Goal: Task Accomplishment & Management: Use online tool/utility

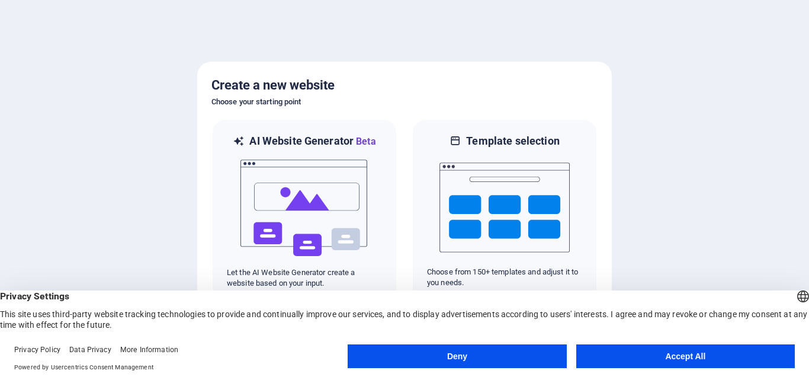
click at [694, 358] on button "Accept All" at bounding box center [685, 356] width 219 height 24
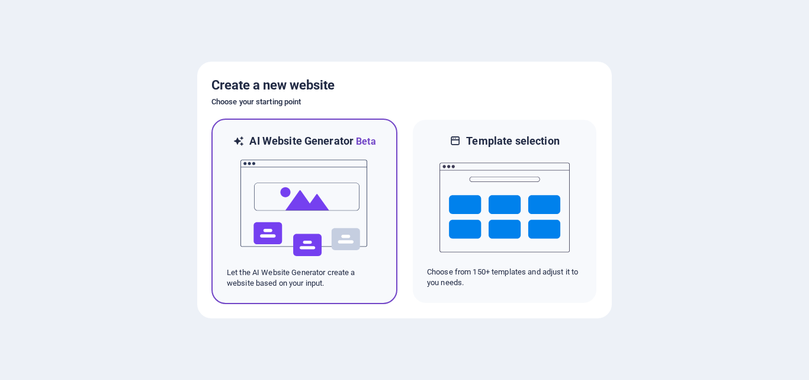
click at [316, 212] on img at bounding box center [304, 208] width 130 height 118
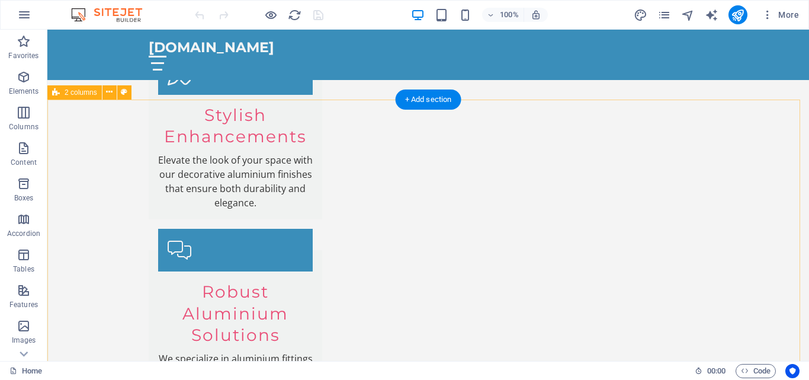
scroll to position [1837, 0]
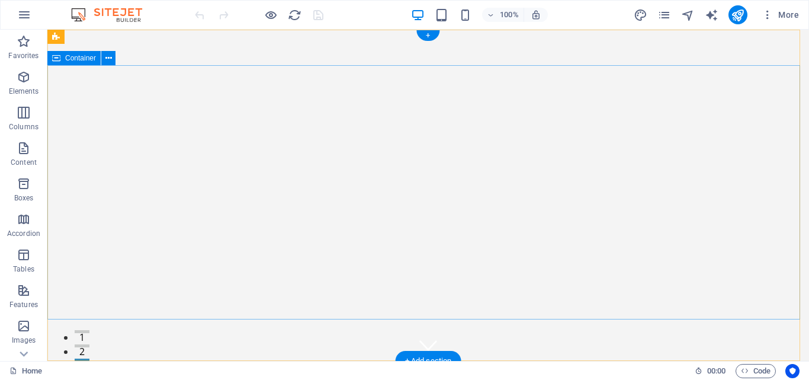
scroll to position [0, 0]
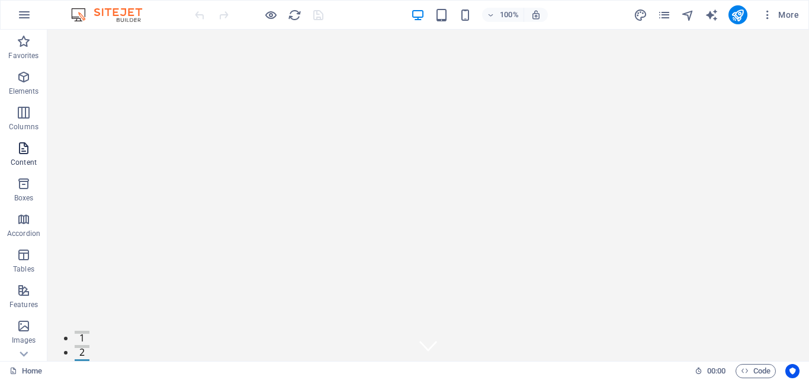
click at [17, 151] on icon "button" at bounding box center [24, 148] width 14 height 14
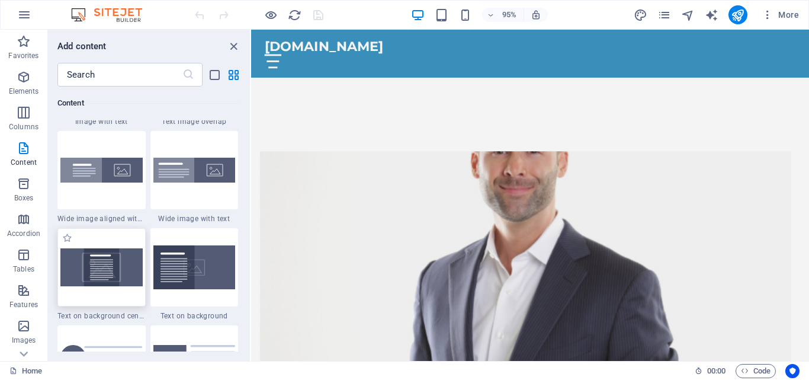
scroll to position [2369, 0]
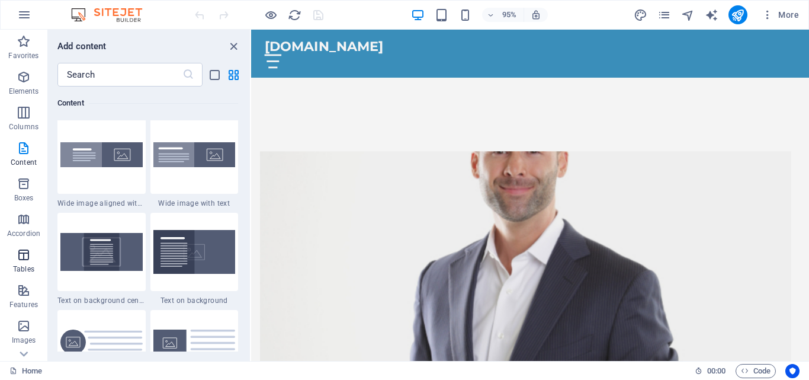
click at [28, 264] on span "Tables" at bounding box center [23, 262] width 47 height 28
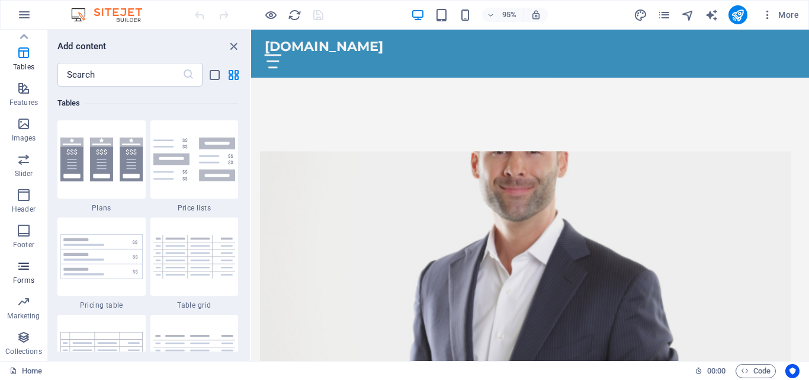
scroll to position [0, 0]
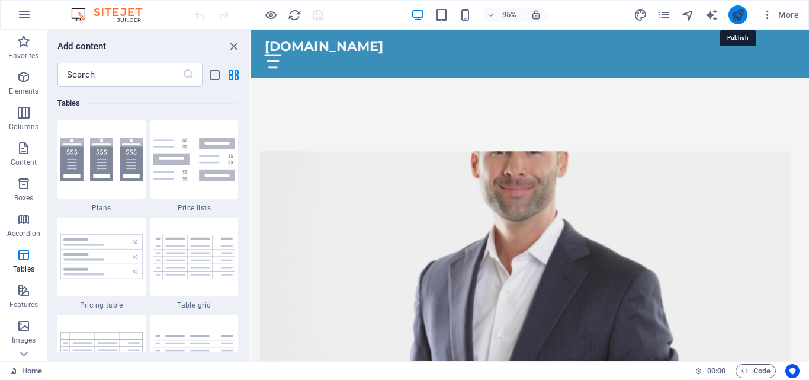
click at [741, 13] on icon "publish" at bounding box center [738, 15] width 14 height 14
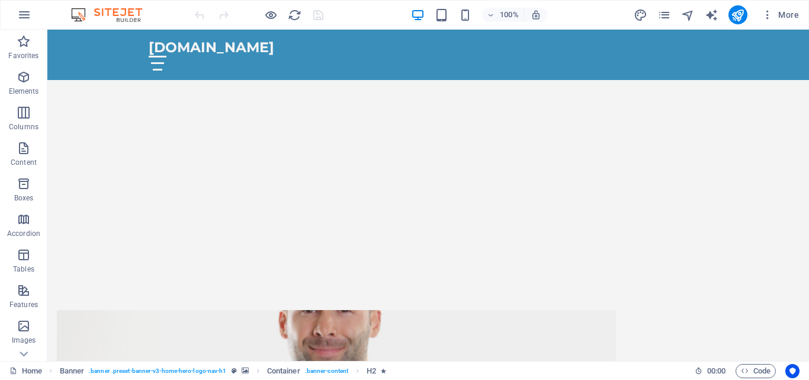
scroll to position [355, 0]
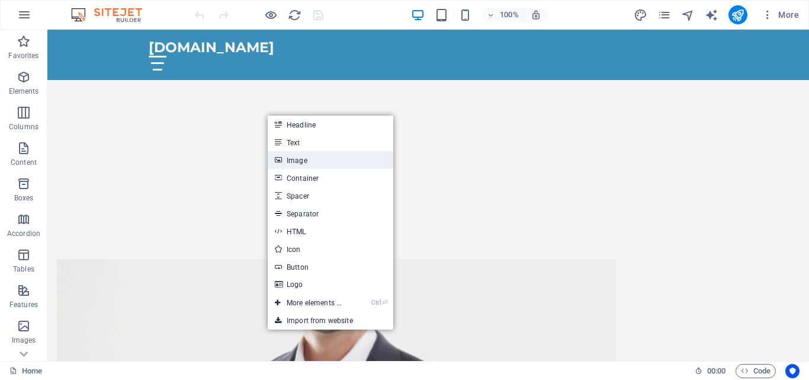
click at [317, 161] on link "Image" at bounding box center [331, 160] width 126 height 18
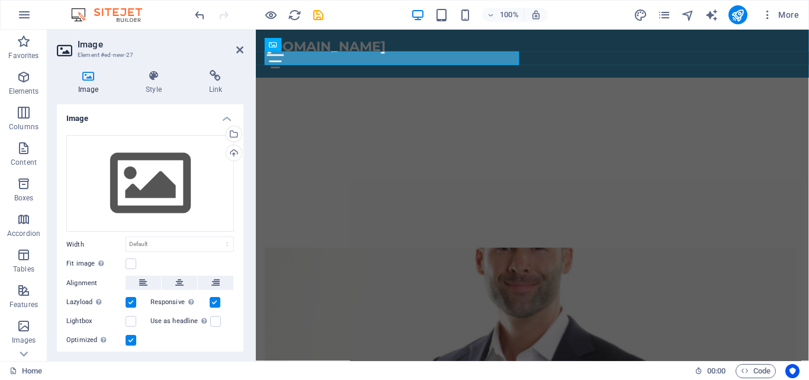
scroll to position [373, 0]
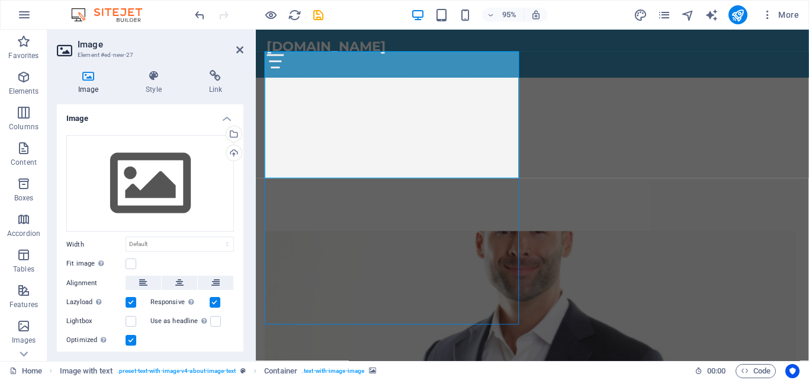
scroll to position [355, 0]
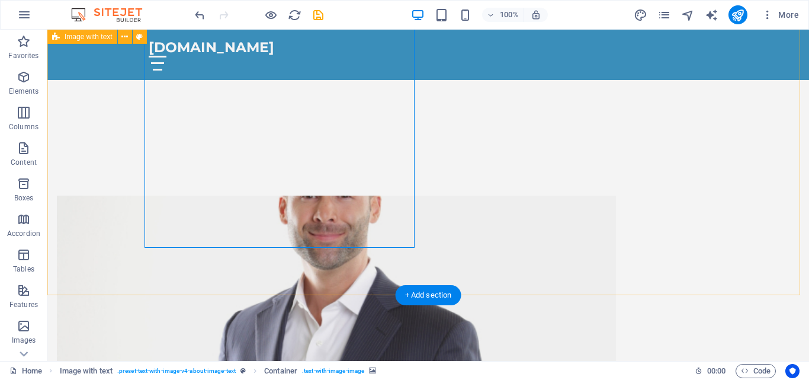
scroll to position [474, 0]
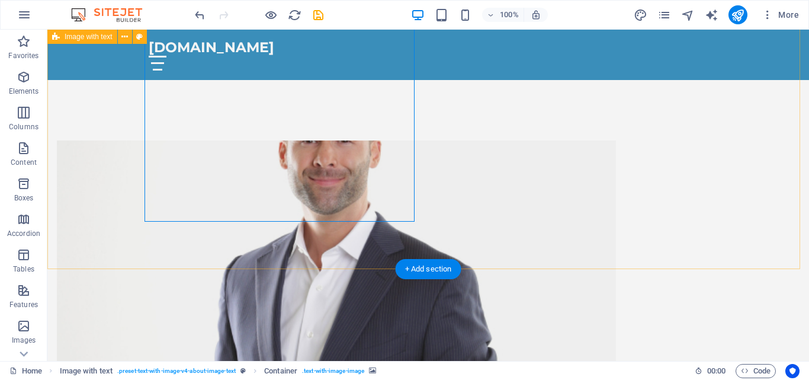
click at [268, 208] on figure at bounding box center [336, 283] width 559 height 287
click at [254, 140] on figure at bounding box center [336, 283] width 559 height 287
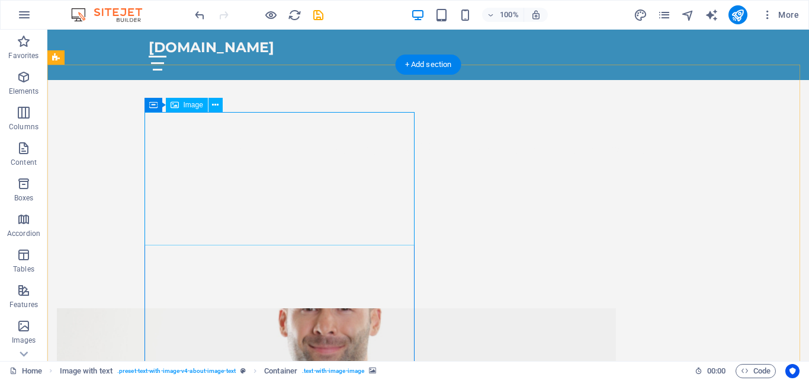
scroll to position [296, 0]
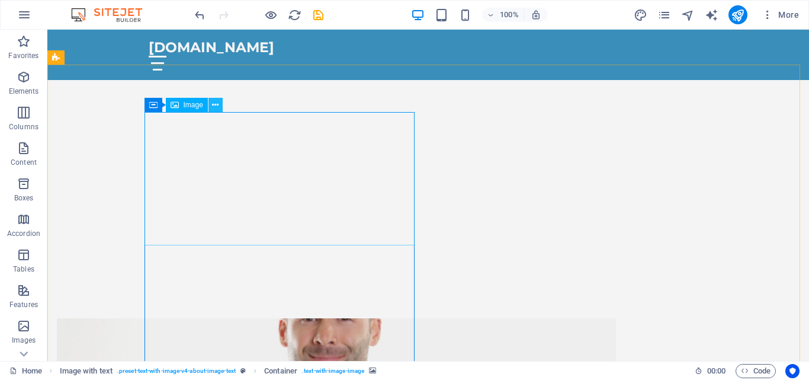
click at [212, 105] on icon at bounding box center [215, 105] width 7 height 12
click at [202, 105] on button at bounding box center [205, 105] width 14 height 14
click at [470, 110] on div "Container" at bounding box center [460, 105] width 53 height 14
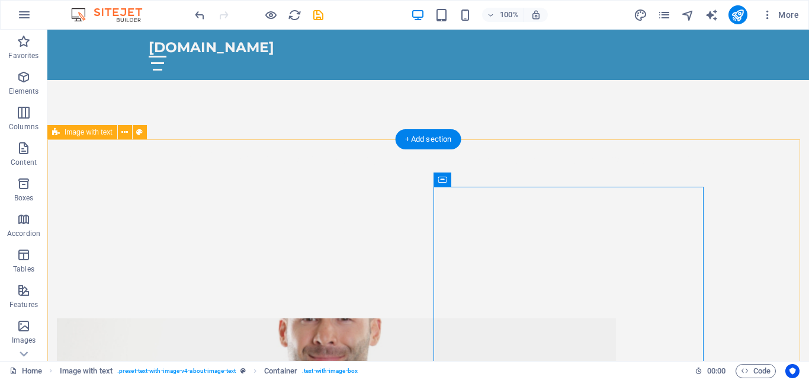
scroll to position [59, 0]
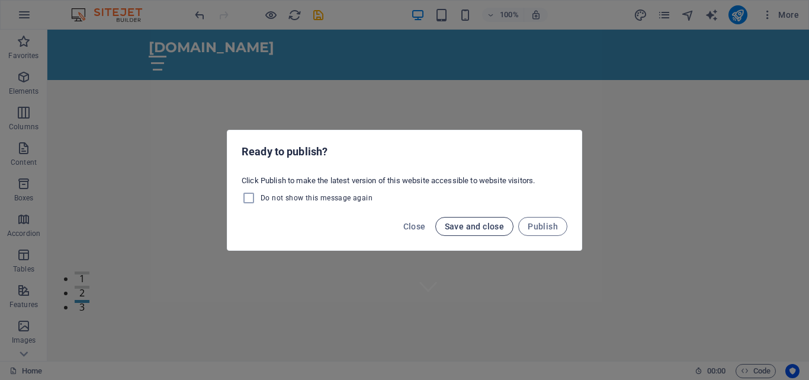
click at [485, 227] on span "Save and close" at bounding box center [475, 226] width 60 height 9
checkbox input "false"
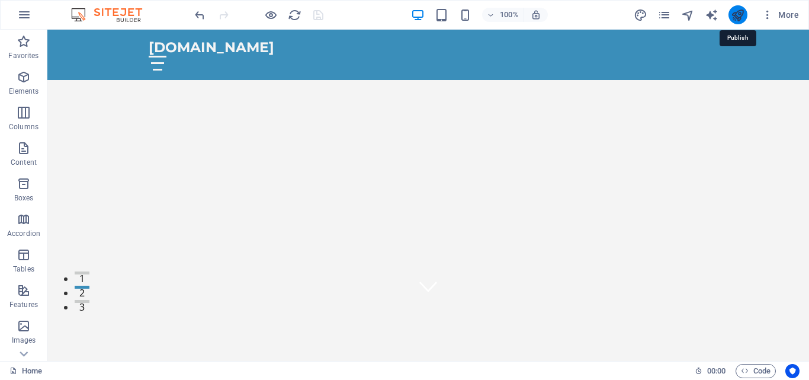
click at [732, 11] on icon "publish" at bounding box center [738, 15] width 14 height 14
click at [742, 14] on icon "publish" at bounding box center [738, 15] width 14 height 14
